Goal: Download file/media

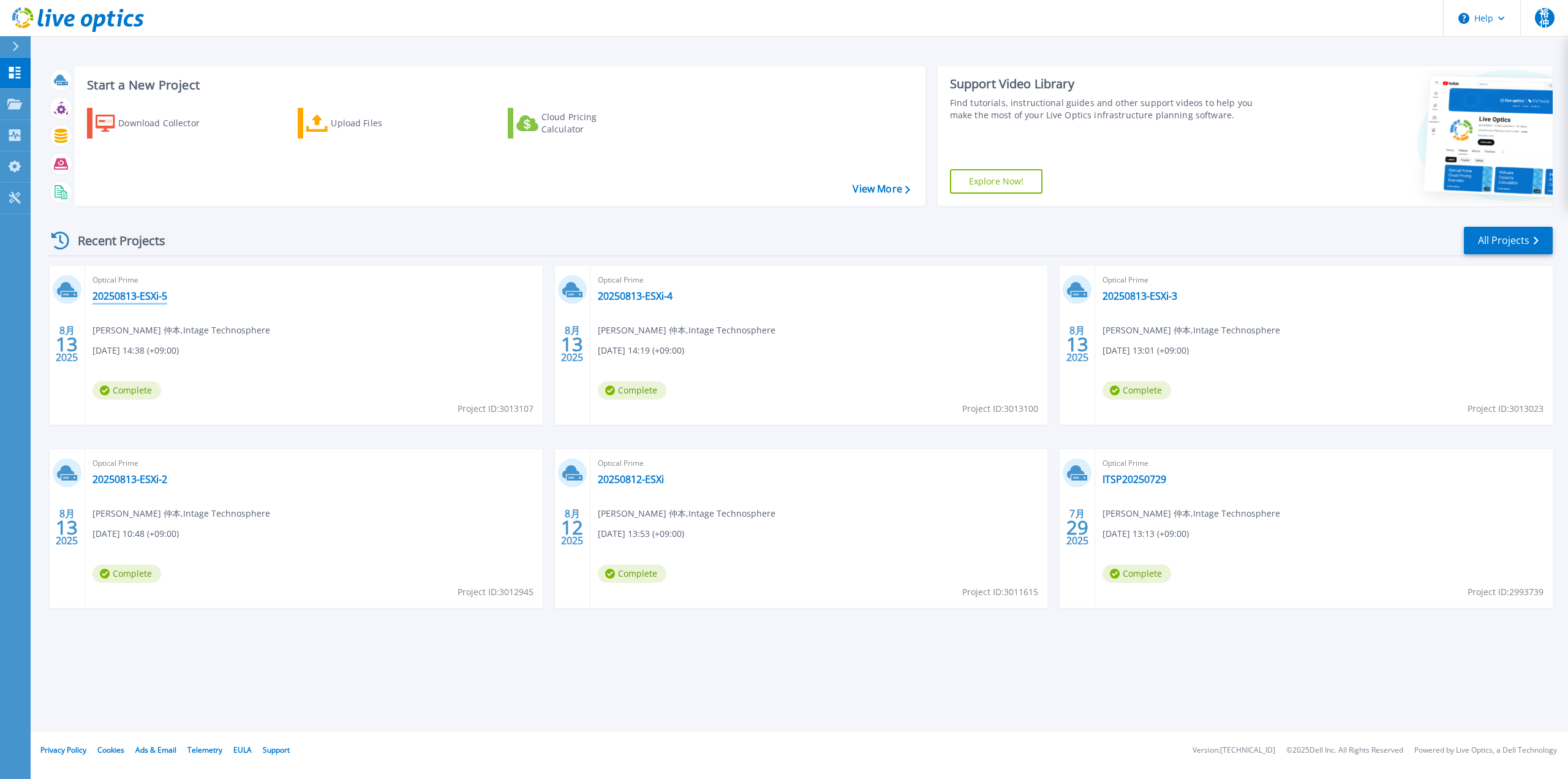
click at [115, 295] on link "20250813-ESXi-5" at bounding box center [130, 296] width 75 height 12
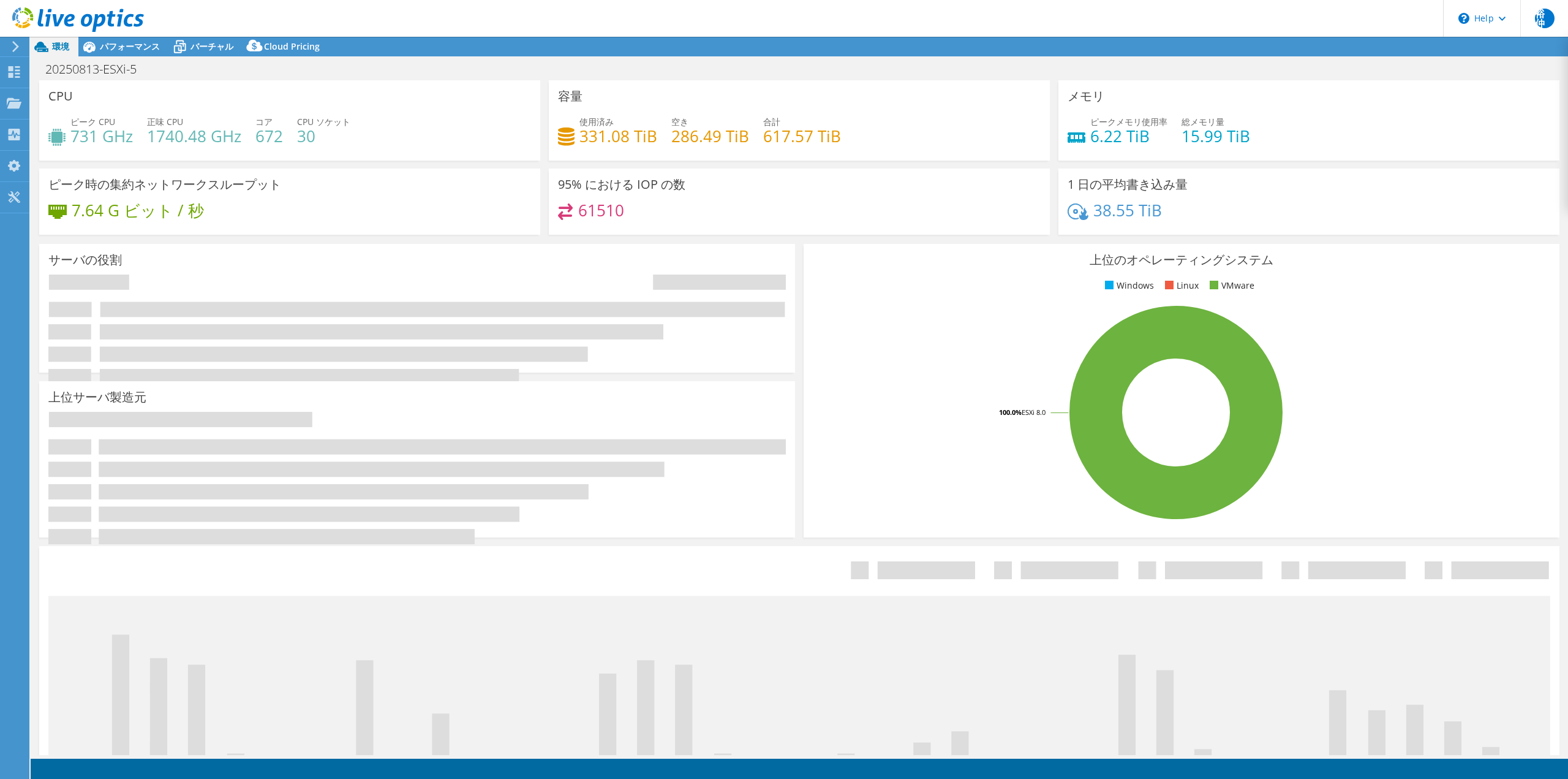
select select "USD"
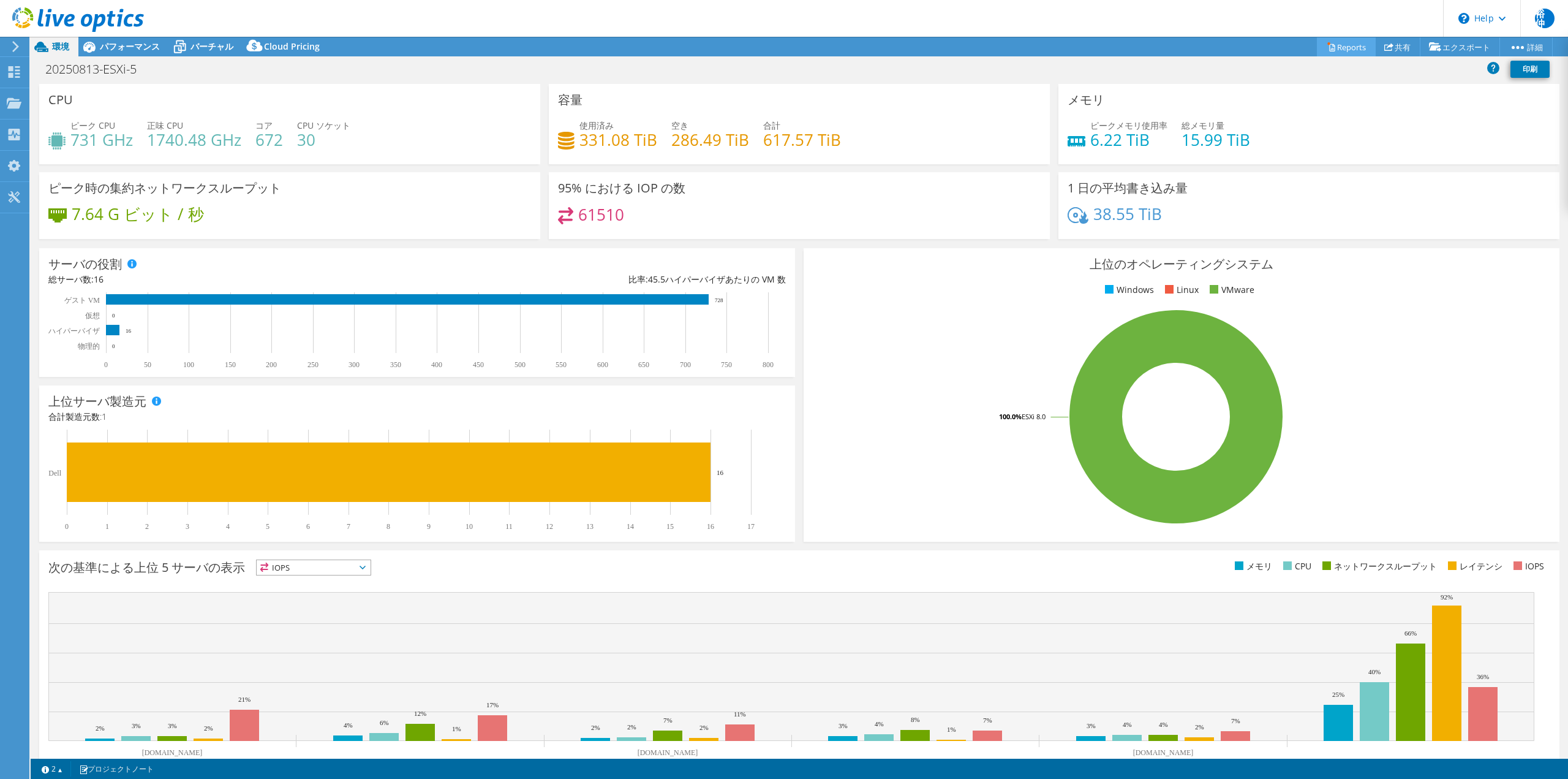
click at [1341, 45] on link "Reports" at bounding box center [1346, 47] width 59 height 19
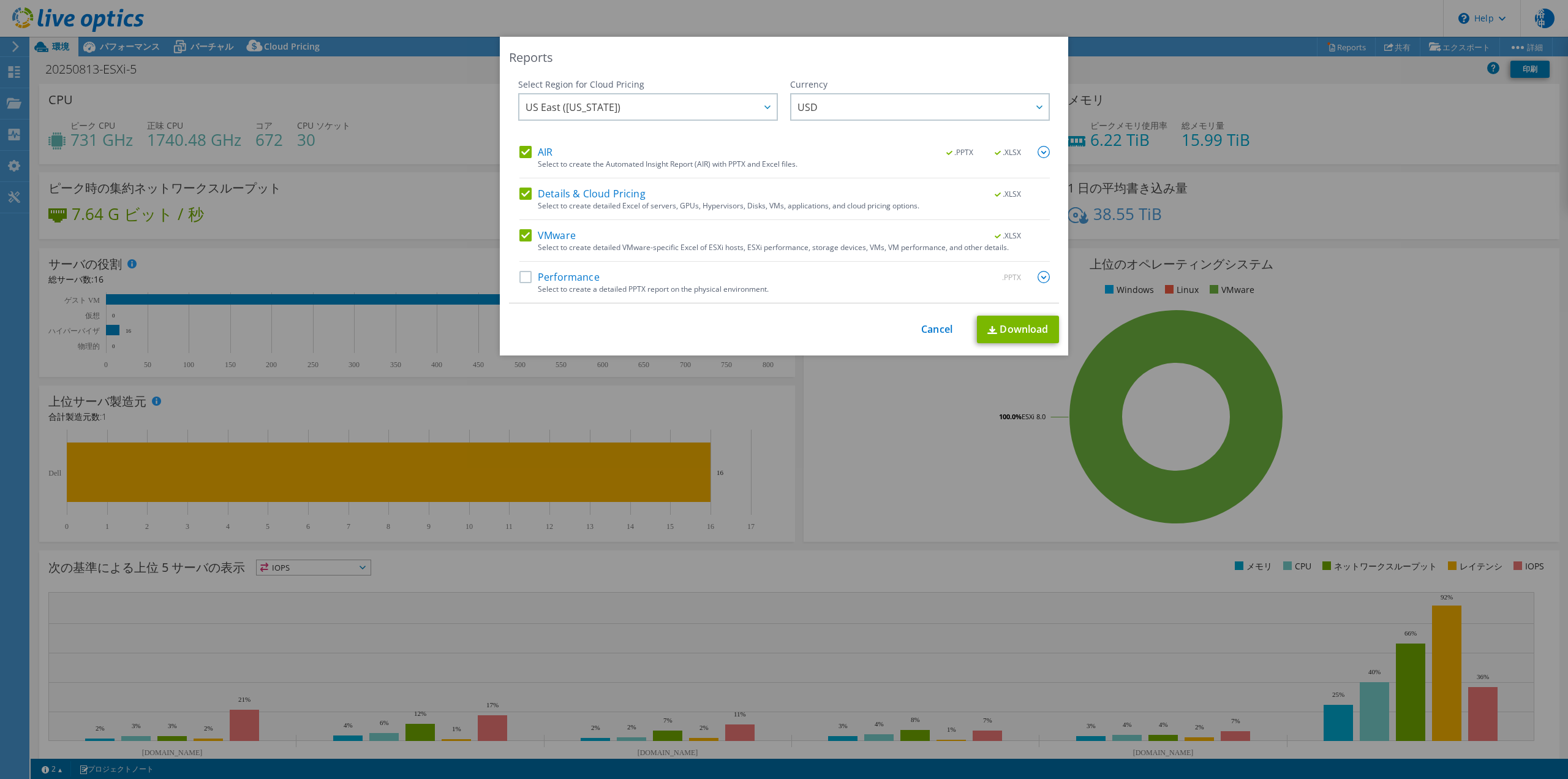
click at [521, 276] on label "Performance" at bounding box center [560, 277] width 80 height 12
click at [0, 0] on input "Performance" at bounding box center [0, 0] width 0 height 0
click at [765, 109] on icon at bounding box center [767, 107] width 6 height 3
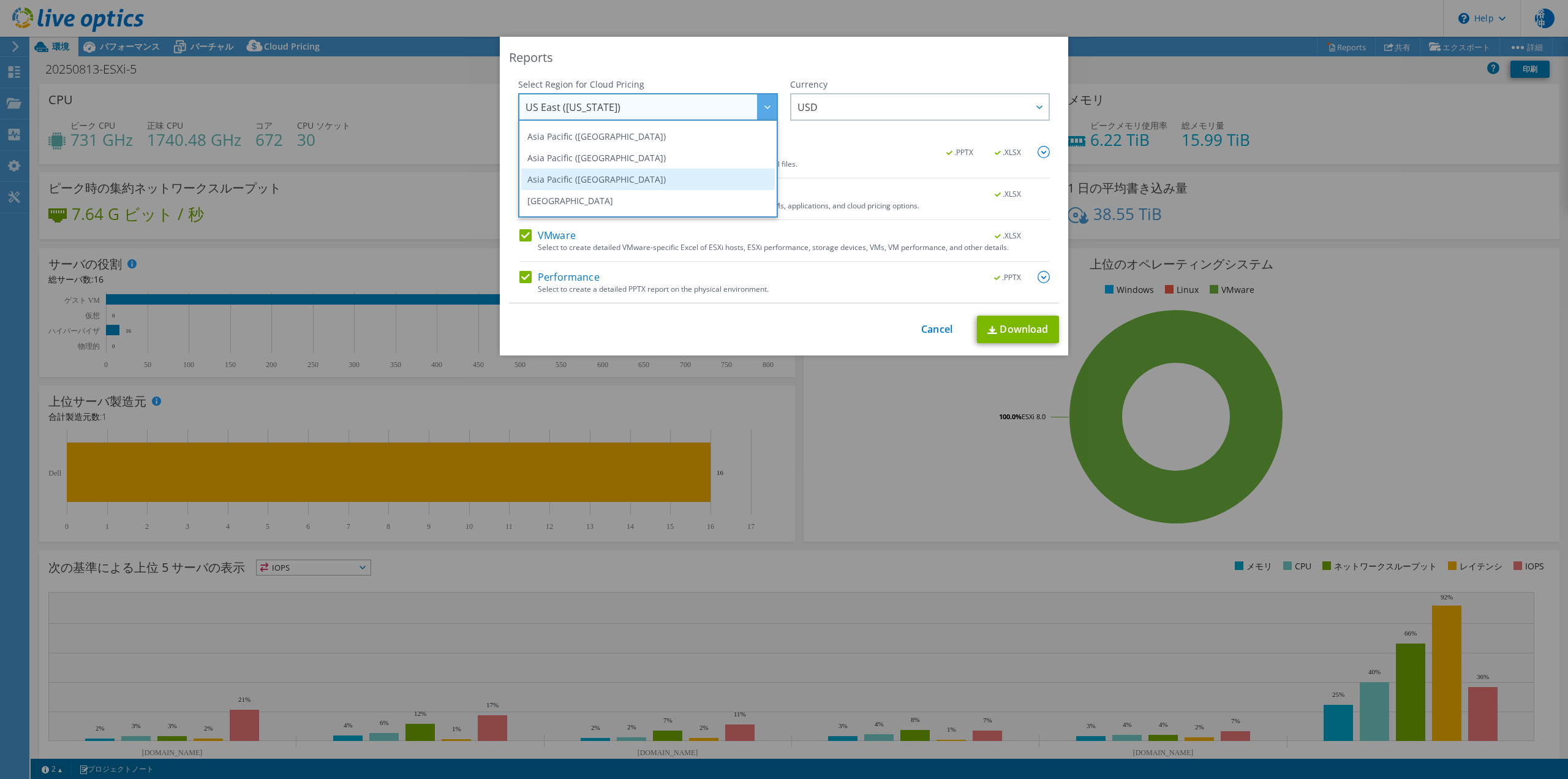
scroll to position [61, 0]
click at [657, 160] on li "Asia Pacific ([GEOGRAPHIC_DATA])" at bounding box center [648, 158] width 253 height 21
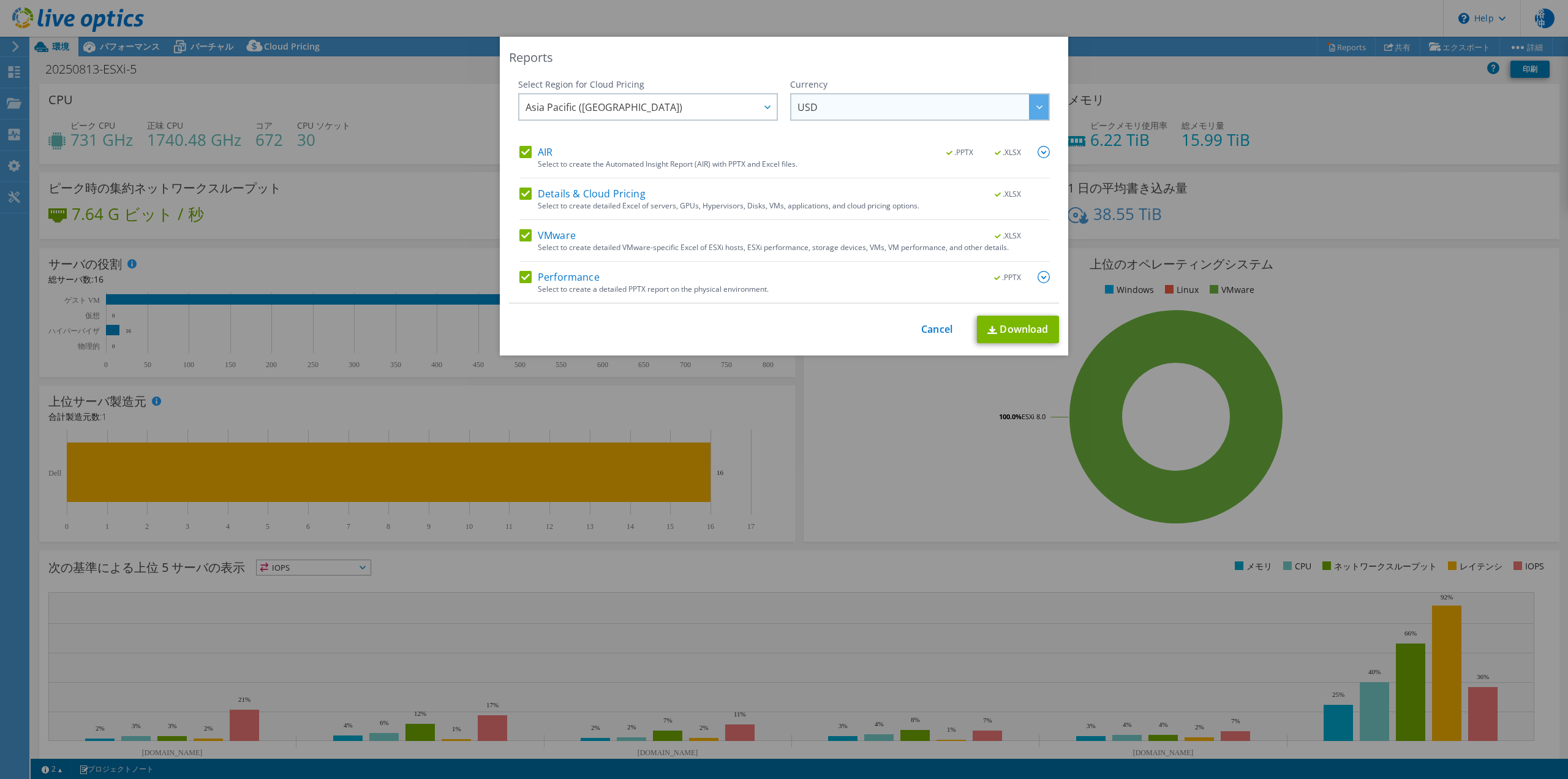
click at [1029, 113] on div at bounding box center [1039, 107] width 19 height 25
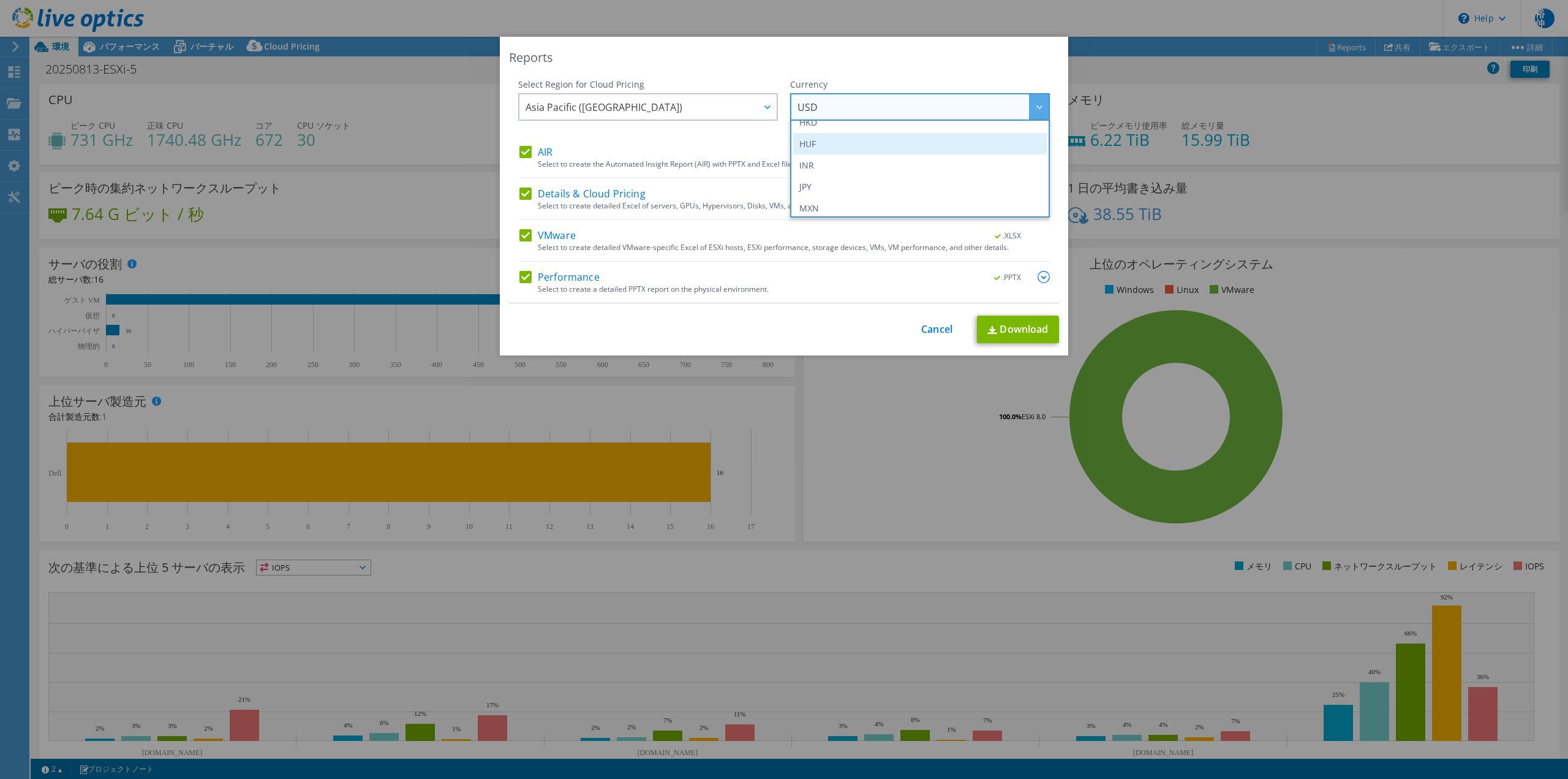
scroll to position [245, 0]
click at [852, 173] on li "JPY" at bounding box center [920, 167] width 253 height 21
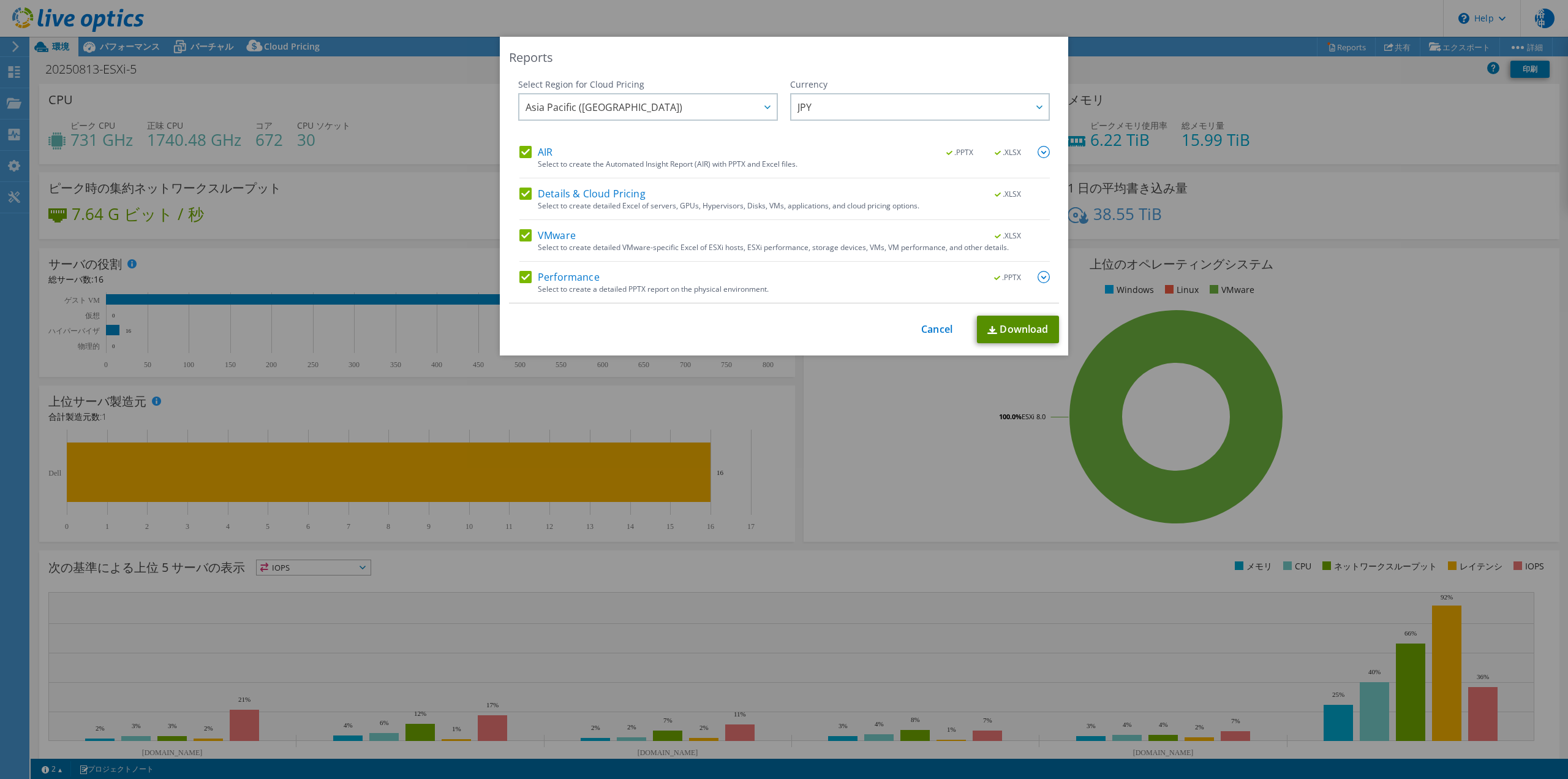
click at [1000, 328] on link "Download" at bounding box center [1018, 329] width 82 height 27
click at [938, 327] on link "Cancel" at bounding box center [937, 329] width 31 height 11
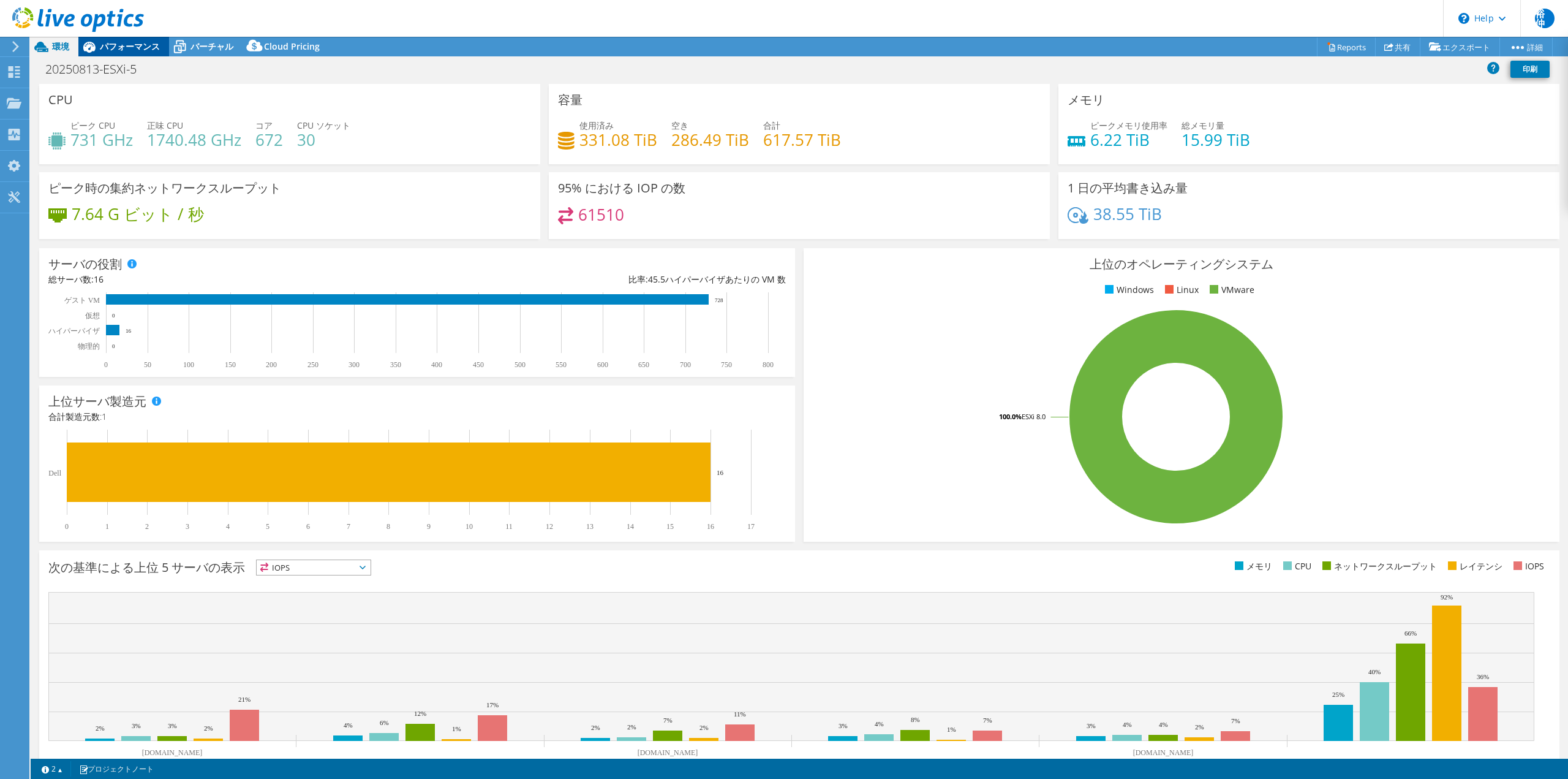
click at [121, 45] on span "パフォーマンス" at bounding box center [130, 46] width 60 height 11
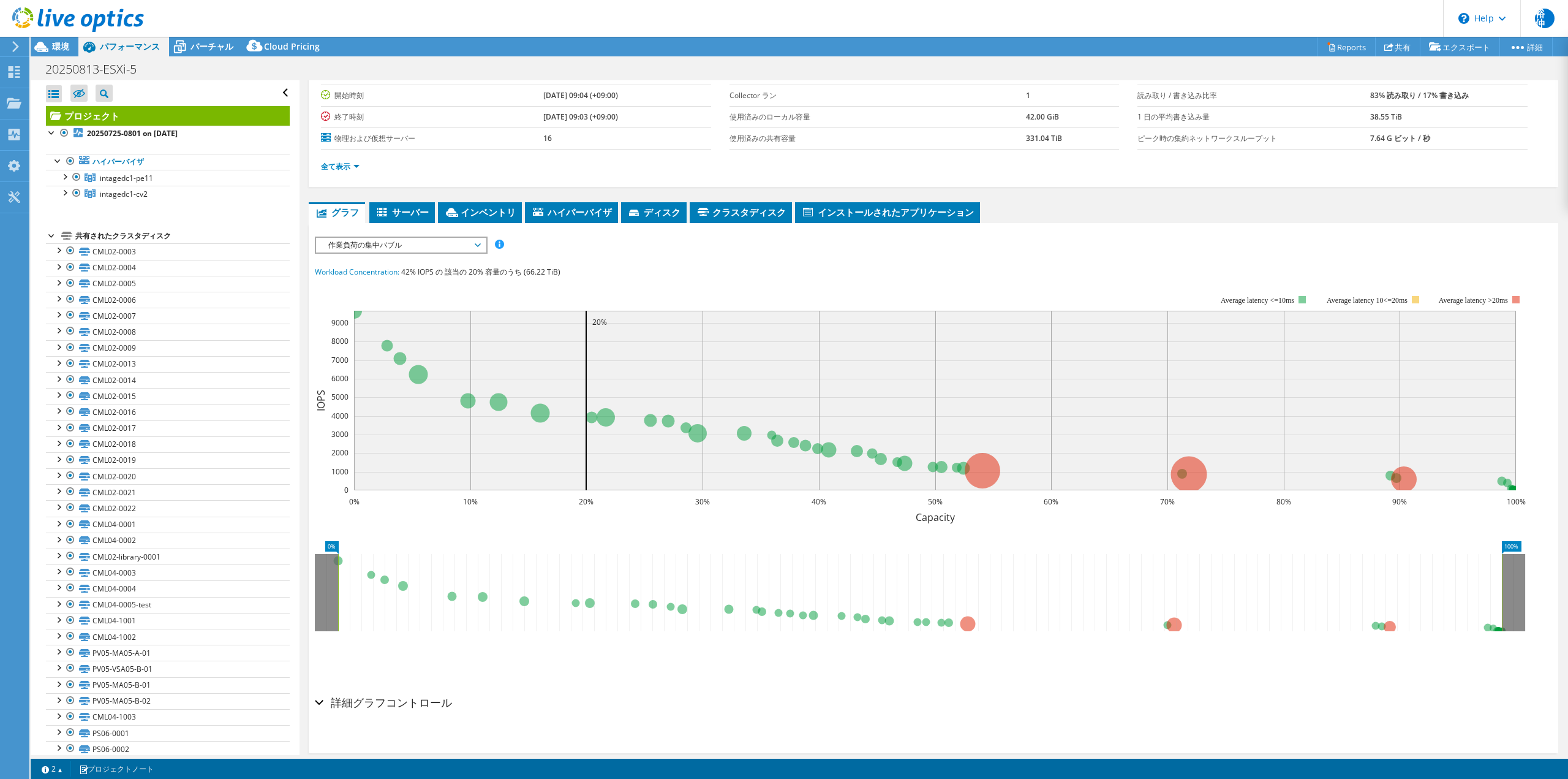
scroll to position [116, 0]
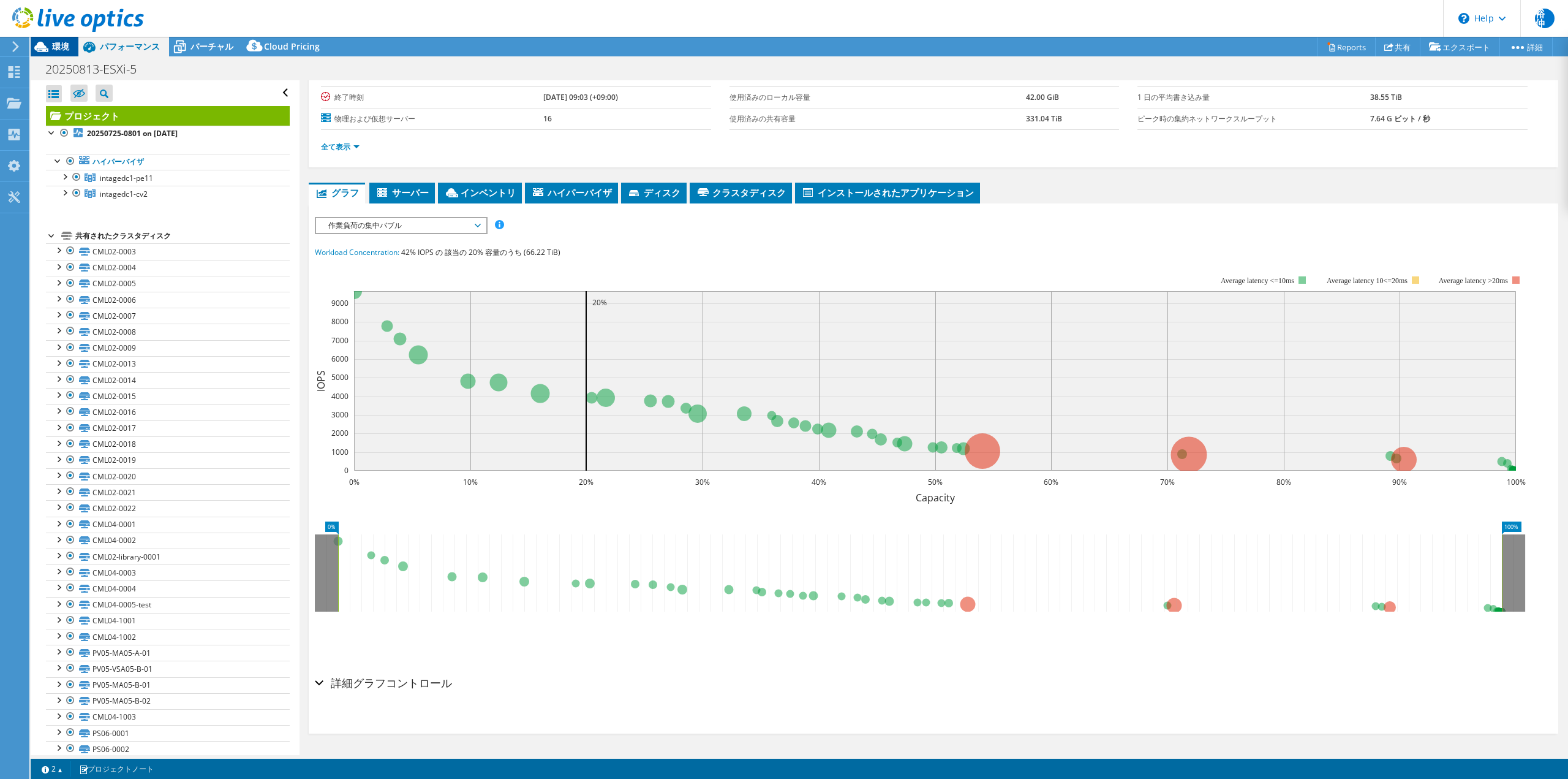
click at [48, 46] on icon at bounding box center [42, 47] width 21 height 21
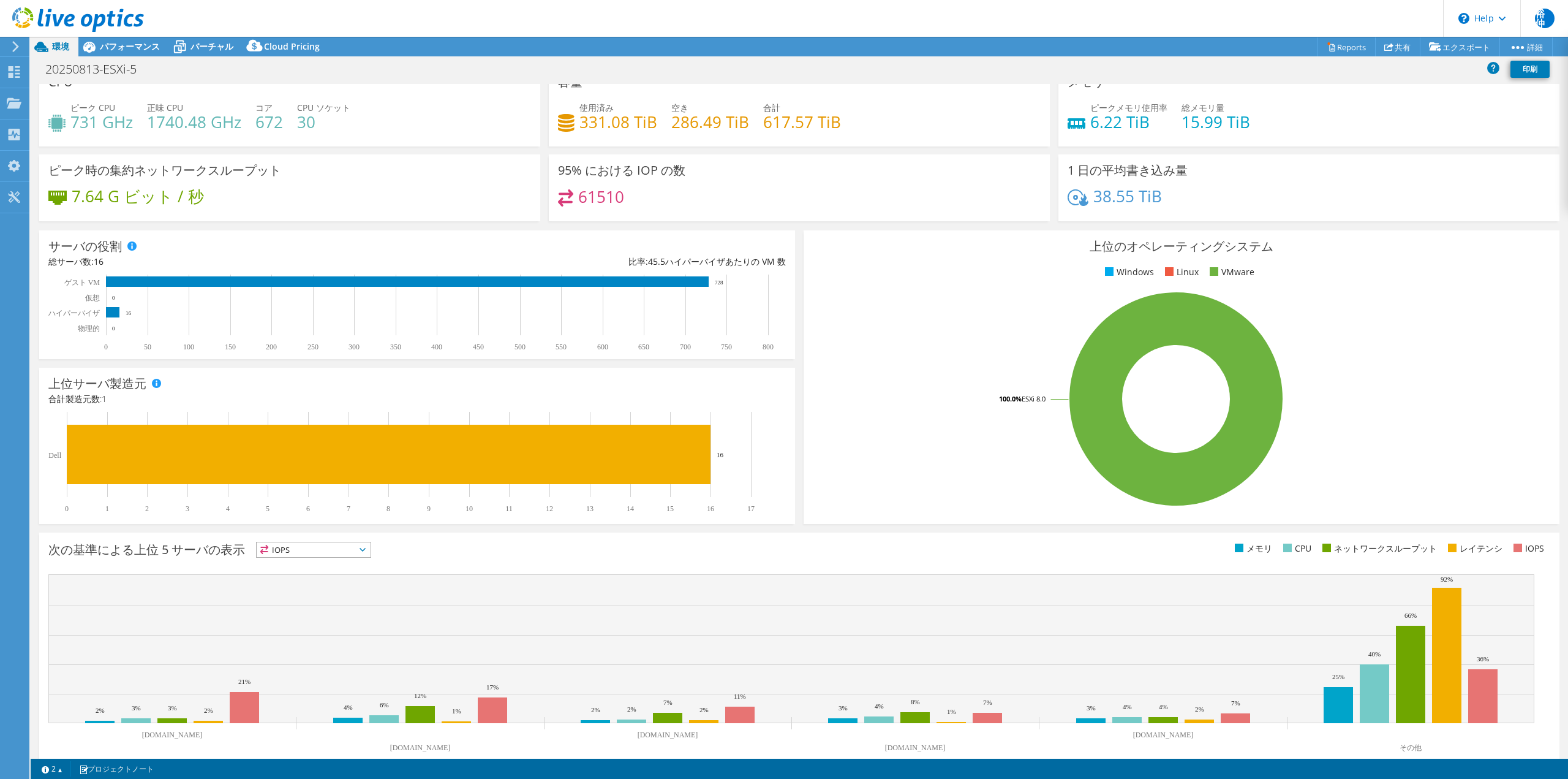
scroll to position [0, 0]
